Goal: Navigation & Orientation: Find specific page/section

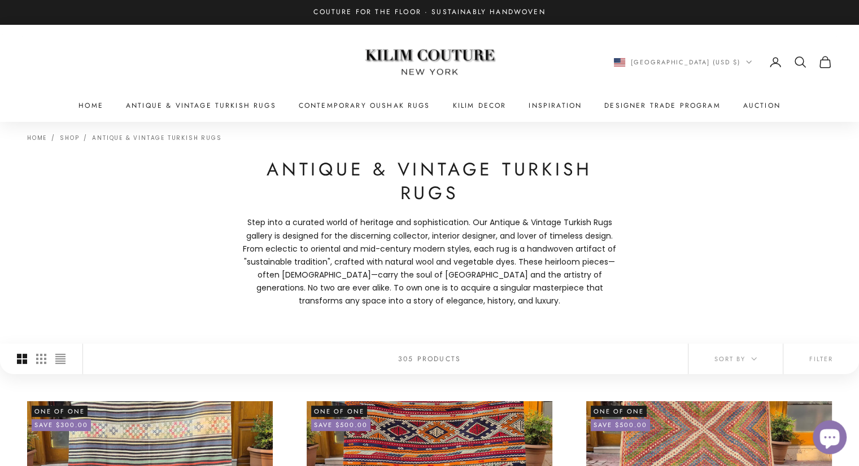
click at [420, 63] on img at bounding box center [429, 63] width 141 height 54
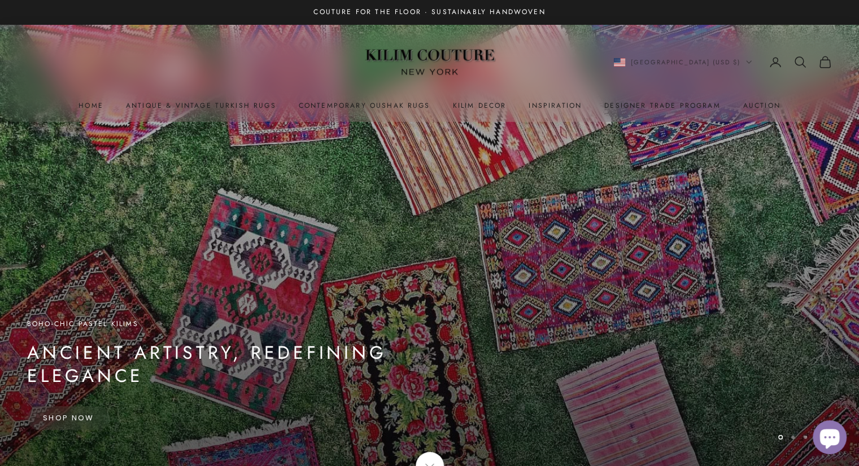
click at [793, 59] on nav "[GEOGRAPHIC_DATA] (USD $) Country [GEOGRAPHIC_DATA] (ALL L) [GEOGRAPHIC_DATA] (…" at bounding box center [723, 62] width 218 height 14
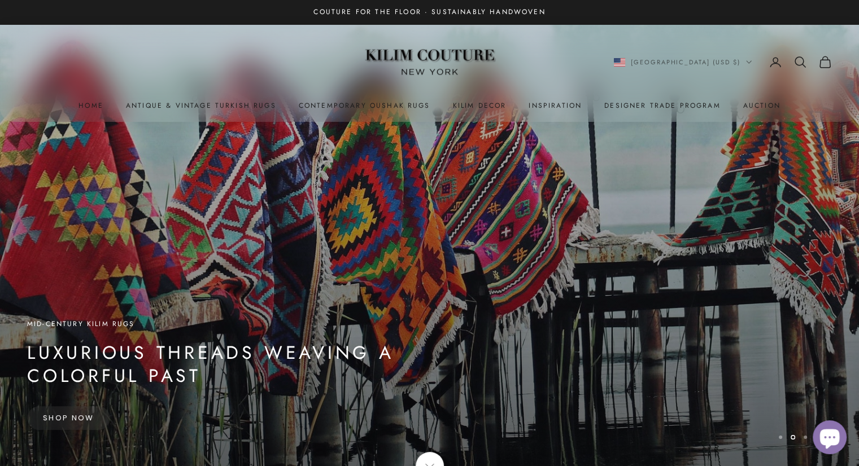
click at [800, 59] on icon "Secondary navigation" at bounding box center [800, 62] width 14 height 14
